Goal: Information Seeking & Learning: Learn about a topic

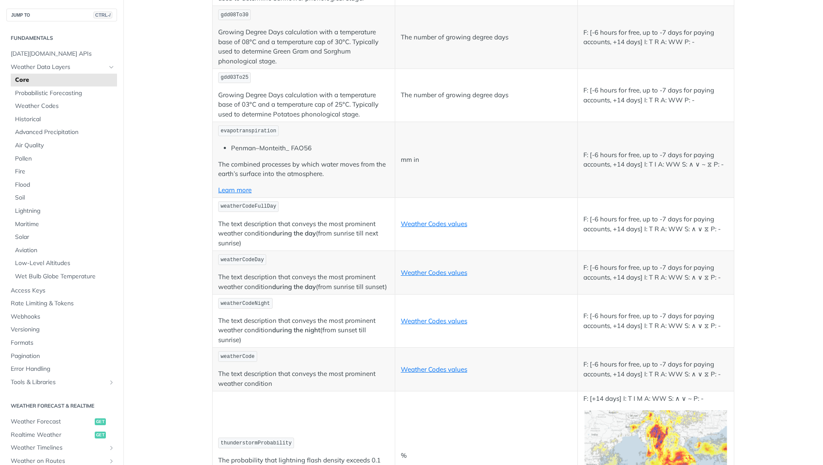
scroll to position [4113, 0]
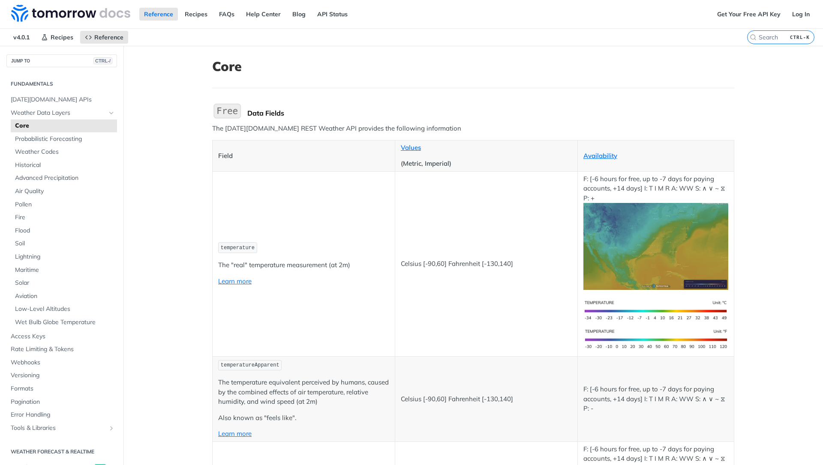
click at [351, 359] on p "temperatureApparent" at bounding box center [303, 365] width 171 height 12
click at [360, 365] on p "temperatureApparent" at bounding box center [303, 365] width 171 height 12
click at [395, 311] on td "Celsius [-90,60] Fahrenheit [-130,140]" at bounding box center [486, 263] width 183 height 185
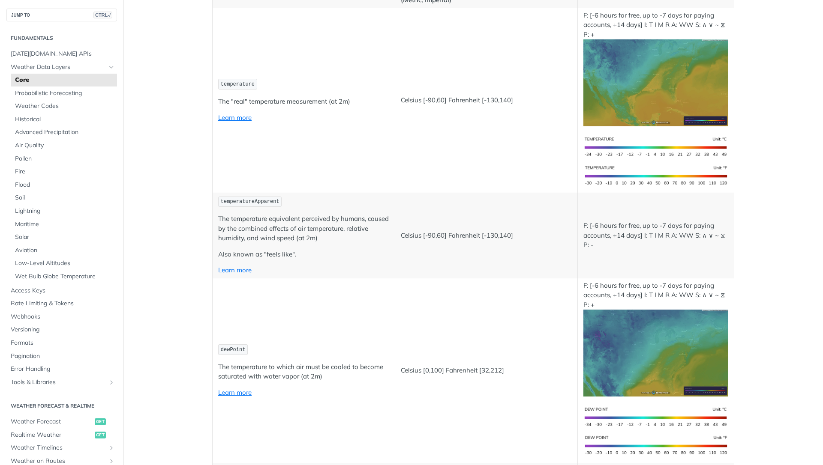
scroll to position [206, 0]
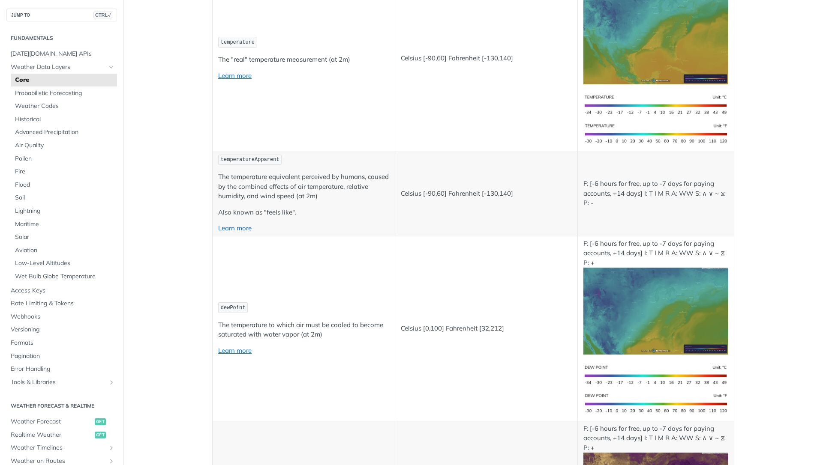
click at [227, 227] on link "Learn more" at bounding box center [234, 228] width 33 height 8
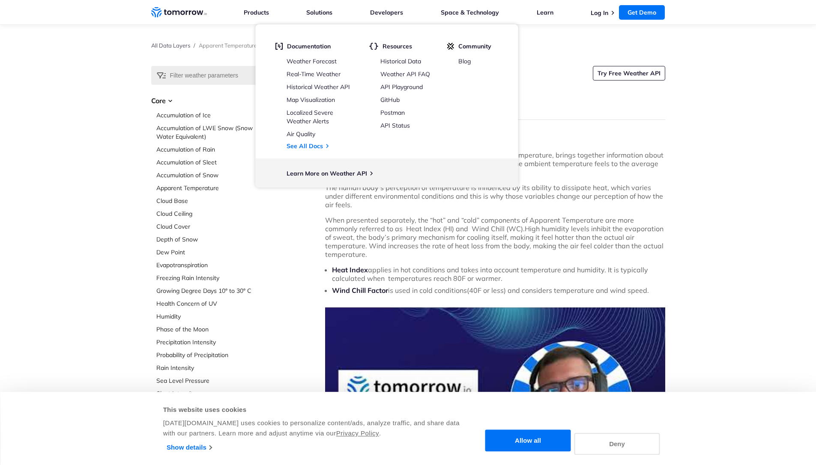
click at [617, 439] on button "Deny" at bounding box center [618, 444] width 86 height 22
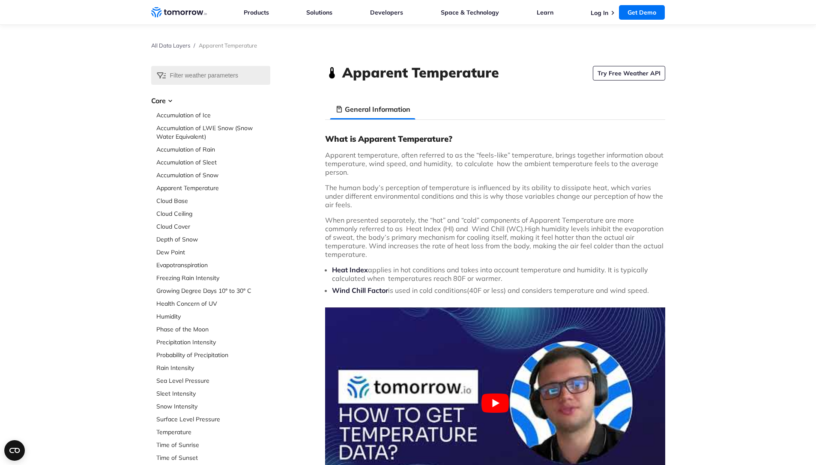
drag, startPoint x: 617, startPoint y: 439, endPoint x: 771, endPoint y: 409, distance: 156.2
click at [536, 178] on div "What is Apparent Temperature? Apparent temperature, often referred to as the “f…" at bounding box center [495, 413] width 340 height 559
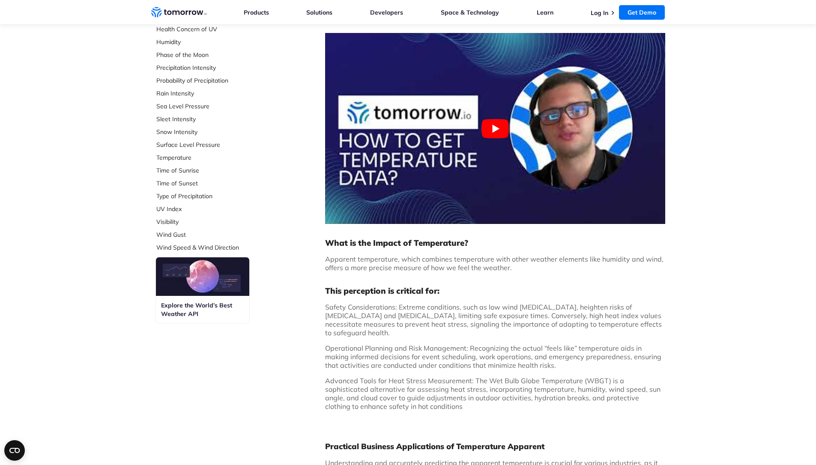
scroll to position [257, 0]
